Goal: Task Accomplishment & Management: Manage account settings

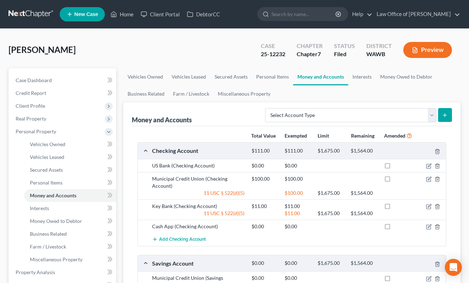
click at [35, 10] on link at bounding box center [31, 14] width 45 height 13
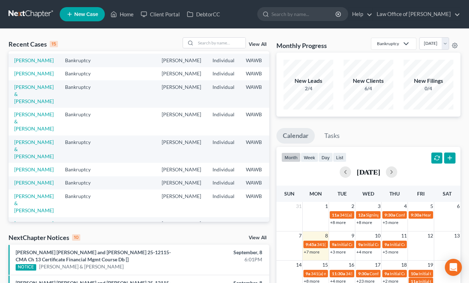
scroll to position [64, 0]
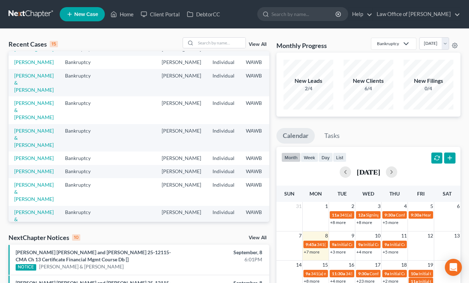
click at [256, 239] on link "View All" at bounding box center [258, 237] width 18 height 5
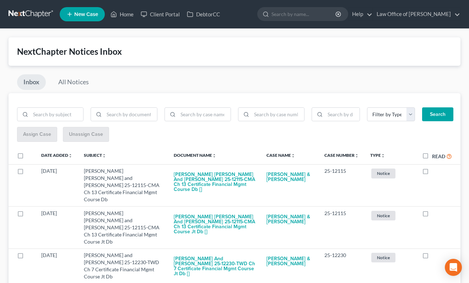
click at [432, 155] on label "Read" at bounding box center [442, 156] width 20 height 8
click at [435, 155] on input "Read" at bounding box center [437, 154] width 5 height 5
checkbox input "true"
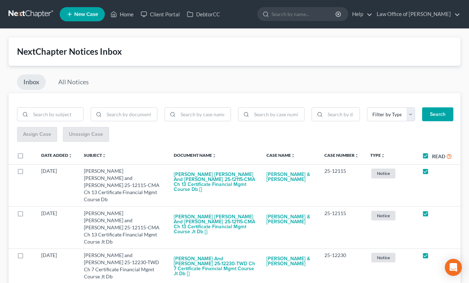
checkbox input "true"
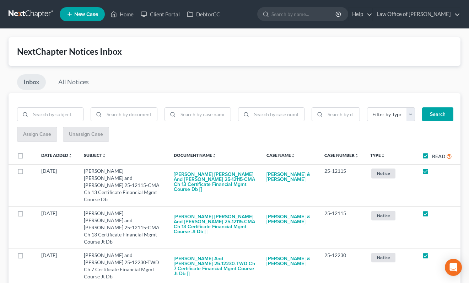
checkbox input "true"
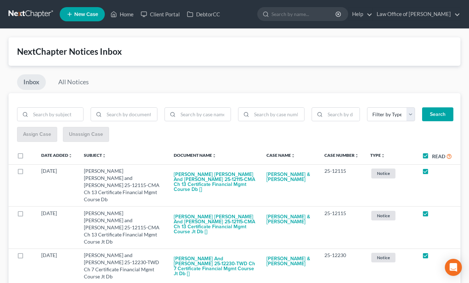
checkbox input "true"
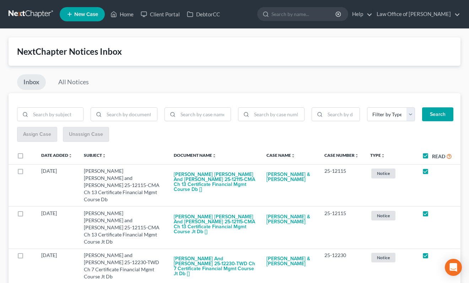
checkbox input "true"
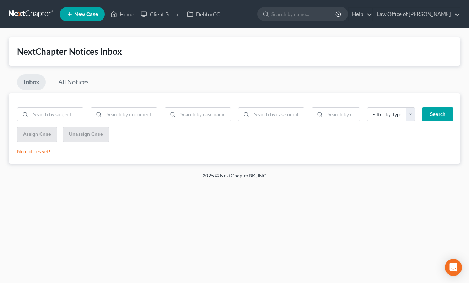
click at [38, 17] on link at bounding box center [31, 14] width 45 height 13
